Goal: Complete application form

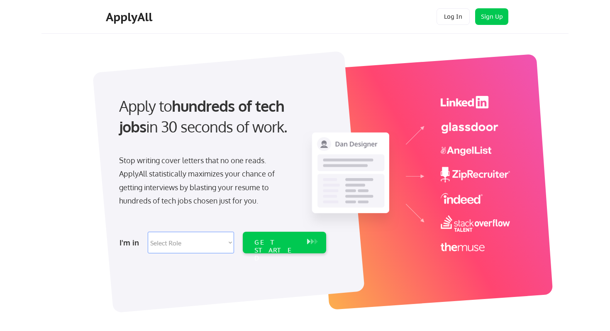
click at [203, 237] on select "Select Role Software Engineering Product Management Customer Success Sales UI/U…" at bounding box center [191, 243] width 86 height 22
select select ""sales0""
click at [148, 232] on select "Select Role Software Engineering Product Management Customer Success Sales UI/U…" at bounding box center [191, 243] width 86 height 22
select select ""sales0""
click at [283, 242] on div "GET STARTED" at bounding box center [277, 250] width 44 height 24
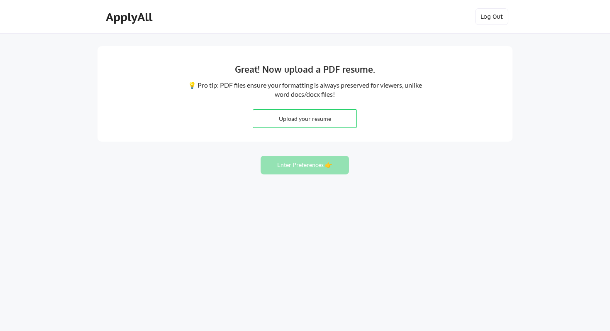
click at [322, 120] on input "file" at bounding box center [304, 119] width 103 height 18
type input "C:\fakepath\Resume_Patel_Ayush_Official.pdf"
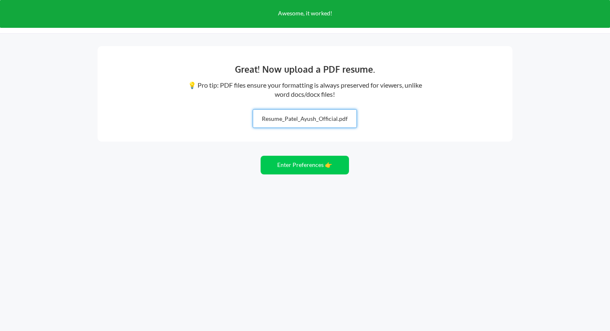
click at [323, 162] on button "Enter Preferences 👉" at bounding box center [305, 165] width 88 height 19
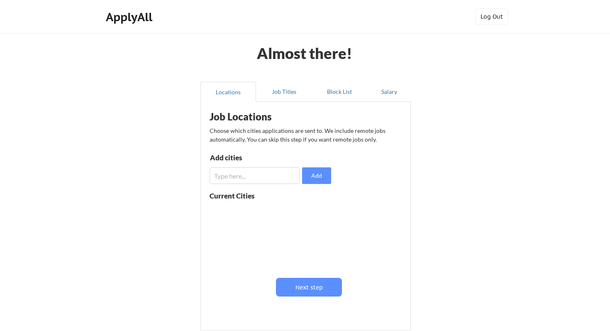
click at [260, 178] on input "input" at bounding box center [255, 175] width 90 height 17
type input "[GEOGRAPHIC_DATA], [US_STATE]"
click at [321, 173] on button "Add" at bounding box center [316, 175] width 29 height 17
click at [258, 179] on input "input" at bounding box center [255, 175] width 90 height 17
type input "R"
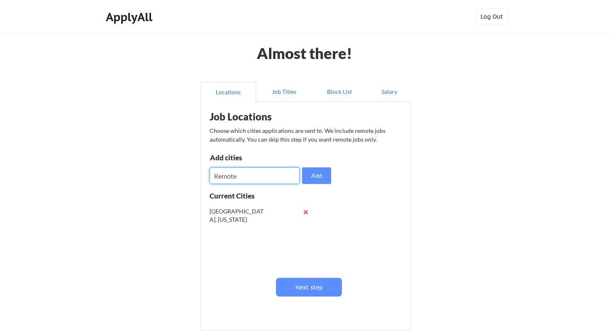
scroll to position [7, 0]
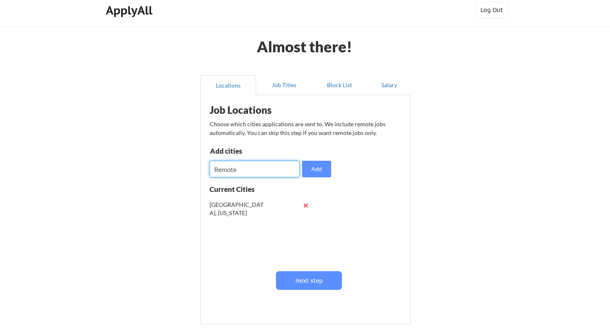
type input "Remote"
click at [310, 163] on button "Add" at bounding box center [316, 169] width 29 height 17
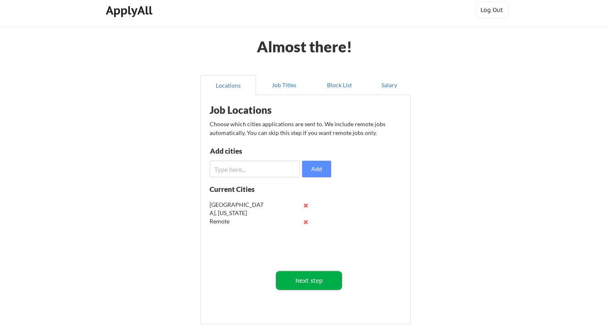
click at [310, 279] on button "Next step" at bounding box center [309, 280] width 66 height 19
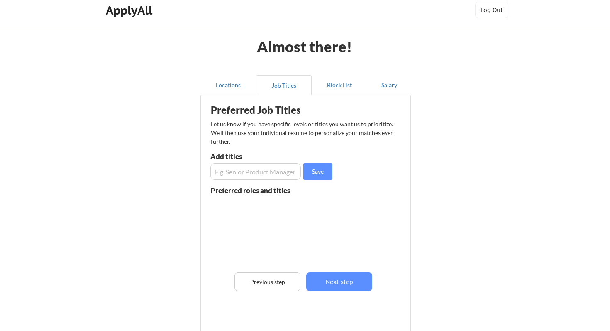
click at [270, 172] on input "input" at bounding box center [256, 171] width 91 height 17
type input "Account Executive"
click at [317, 174] on button "Save" at bounding box center [318, 171] width 29 height 17
click at [258, 173] on input "input" at bounding box center [256, 171] width 91 height 17
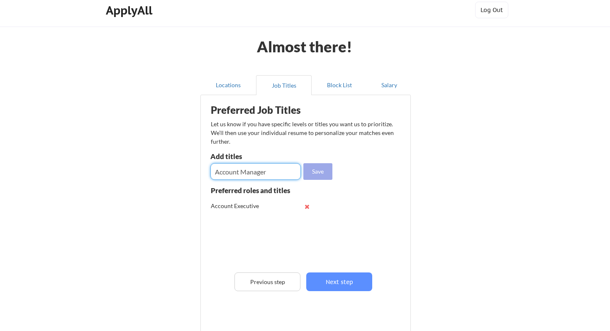
type input "Account Manager"
click at [319, 171] on button "Save" at bounding box center [318, 171] width 29 height 17
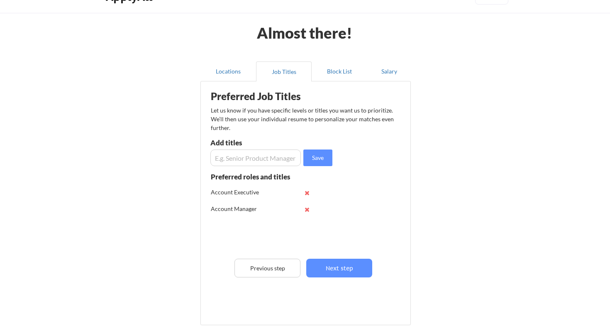
scroll to position [22, 0]
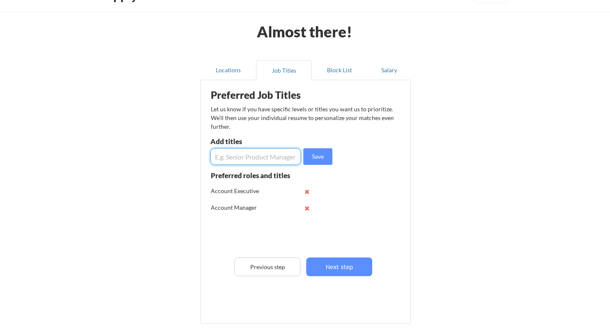
click at [262, 159] on input "input" at bounding box center [256, 156] width 91 height 17
type input "C"
click at [353, 276] on button "Next step" at bounding box center [339, 266] width 66 height 19
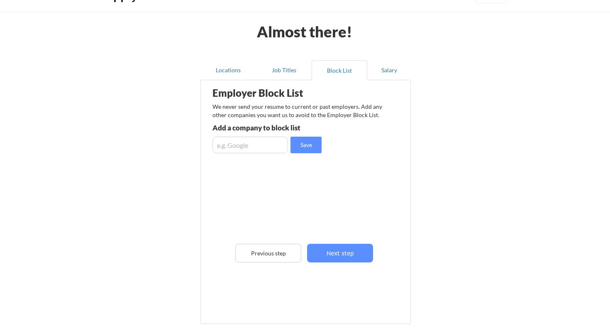
click at [263, 147] on input "input" at bounding box center [251, 145] width 76 height 17
type input "Oracle"
click at [239, 143] on input "input" at bounding box center [251, 145] width 76 height 17
type input "PandaDoc"
click at [307, 159] on div "Employer Block List We never send your resume to current or past employers. Add…" at bounding box center [305, 189] width 201 height 215
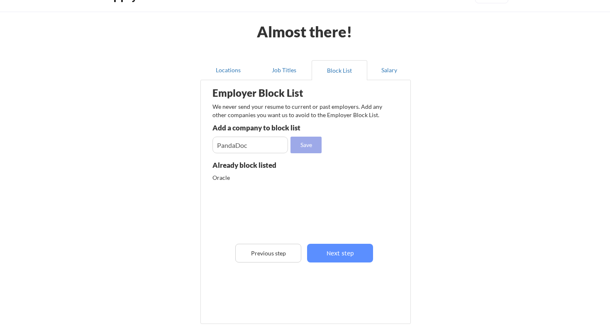
click at [307, 151] on button "Save" at bounding box center [306, 145] width 31 height 17
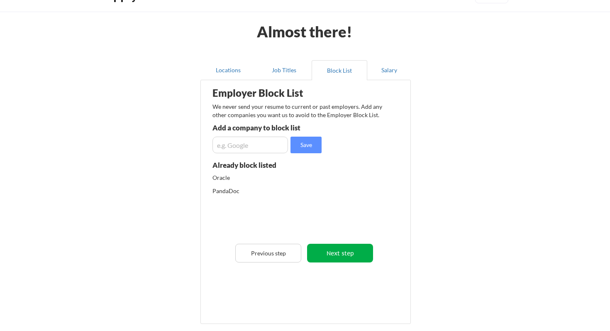
click at [353, 254] on button "Next step" at bounding box center [340, 253] width 66 height 19
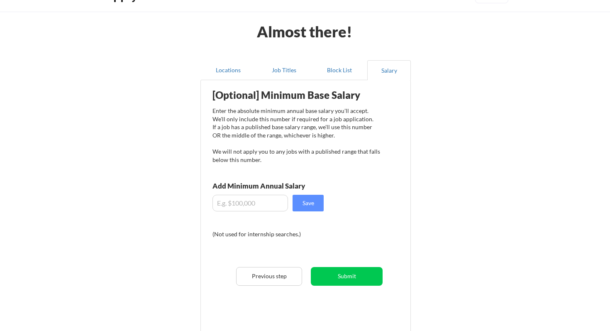
click at [259, 200] on input "input" at bounding box center [251, 203] width 76 height 17
click at [265, 208] on input "input" at bounding box center [251, 203] width 76 height 17
type input "$9"
type input "$60,000"
click at [360, 253] on div "[Optional] Minimum Base Salary Enter the absolute minimum annual base salary yo…" at bounding box center [307, 203] width 205 height 238
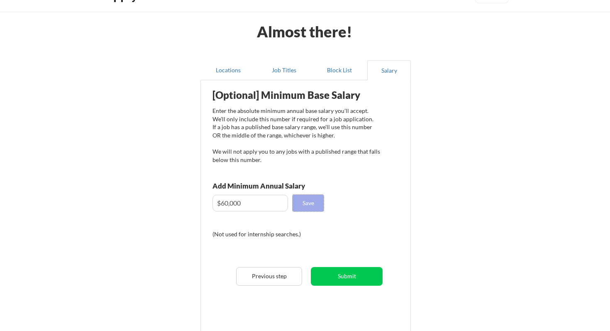
click at [309, 203] on button "Save" at bounding box center [308, 203] width 31 height 17
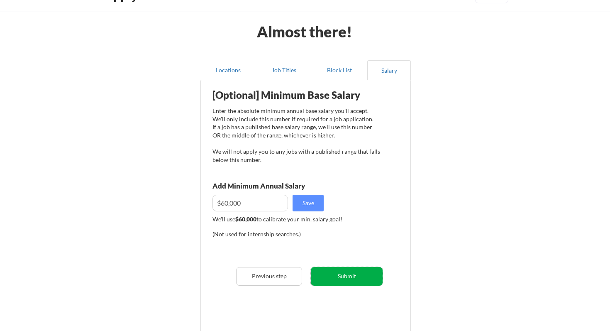
click at [356, 272] on button "Submit" at bounding box center [347, 276] width 72 height 19
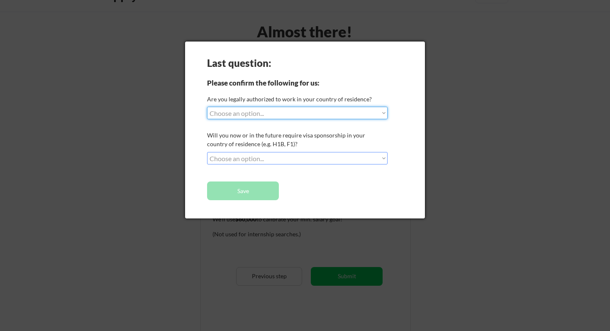
click at [281, 115] on select "Choose an option... Yes, I am a [DEMOGRAPHIC_DATA] Citizen Yes, I am a [DEMOGRA…" at bounding box center [297, 113] width 181 height 12
select select ""yes__i_am_a_[DEMOGRAPHIC_DATA]""
click at [207, 107] on select "Choose an option... Yes, I am a [DEMOGRAPHIC_DATA] Citizen Yes, I am a [DEMOGRA…" at bounding box center [297, 113] width 181 height 12
click at [270, 156] on select "Choose an option... No, I will not need sponsorship Yes, I will need sponsorship" at bounding box center [297, 158] width 181 height 12
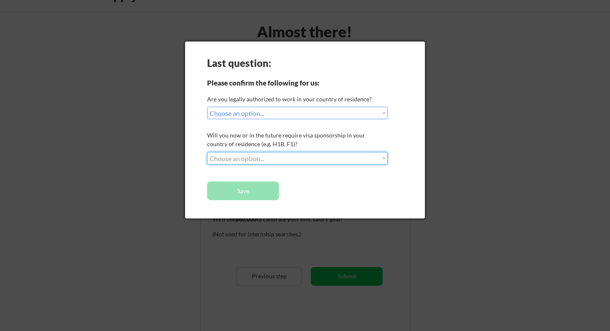
select select ""no__i_will_not_need_sponsorship""
click at [207, 152] on select "Choose an option... No, I will not need sponsorship Yes, I will need sponsorship" at bounding box center [297, 158] width 181 height 12
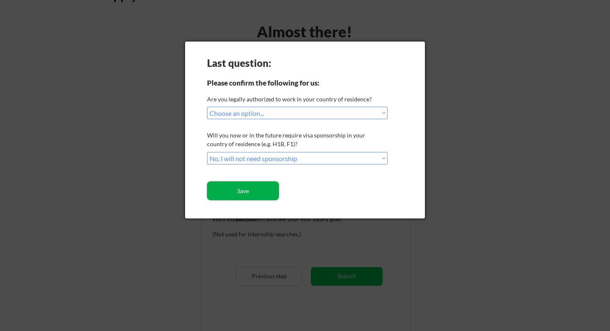
click at [257, 194] on button "Save" at bounding box center [243, 190] width 72 height 19
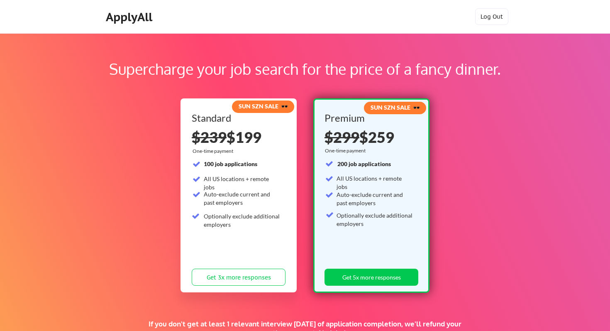
drag, startPoint x: 278, startPoint y: 133, endPoint x: 225, endPoint y: 133, distance: 53.1
click at [225, 133] on div "$239 $199" at bounding box center [239, 137] width 94 height 15
